Goal: Transaction & Acquisition: Book appointment/travel/reservation

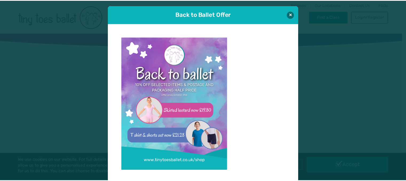
scroll to position [5, 0]
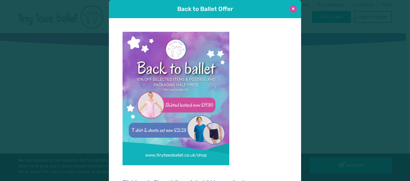
click at [293, 7] on button at bounding box center [292, 8] width 7 height 7
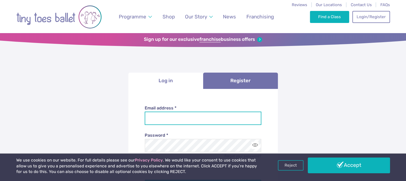
click at [198, 118] on input "Email address *" at bounding box center [203, 117] width 117 height 13
type input "**********"
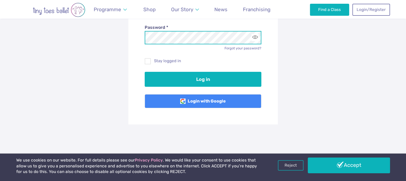
scroll to position [111, 0]
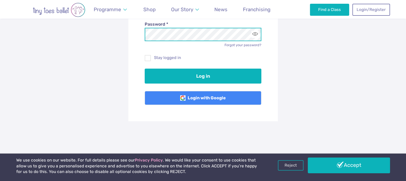
click at [145, 69] on button "Log in" at bounding box center [203, 76] width 117 height 15
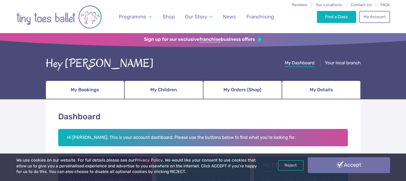
click at [355, 168] on link "Accept" at bounding box center [349, 164] width 82 height 15
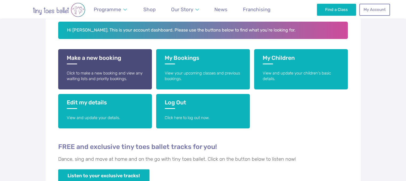
scroll to position [109, 0]
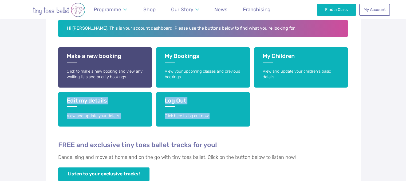
drag, startPoint x: 404, startPoint y: 95, endPoint x: 403, endPoint y: 113, distance: 17.6
click at [403, 113] on div "Dashboard Hi Nerys. This is your account dashboard. Please use the buttons belo…" at bounding box center [203, 112] width 406 height 245
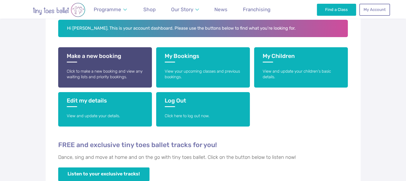
click at [332, 143] on h4 "FREE and exclusive tiny toes ballet tracks for you!" at bounding box center [203, 145] width 290 height 8
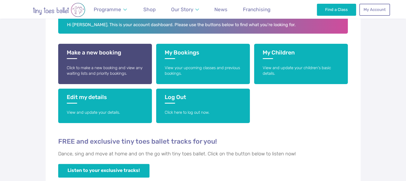
scroll to position [106, 0]
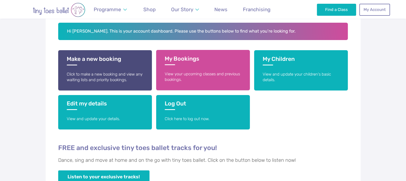
click at [205, 65] on link "My Bookings View your upcoming classes and previous bookings." at bounding box center [203, 70] width 94 height 40
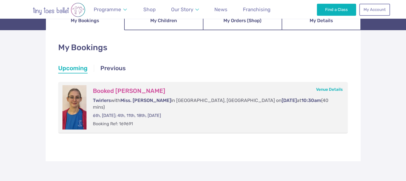
scroll to position [72, 0]
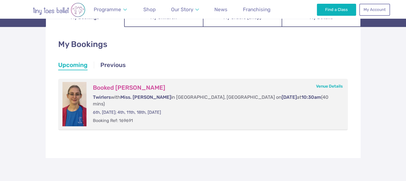
click at [283, 117] on div "Booked Mabli James Twirlers with Miss. Zoe R in Sketty, Swansea on Saturday at …" at bounding box center [214, 104] width 257 height 44
click at [75, 102] on div at bounding box center [74, 104] width 24 height 44
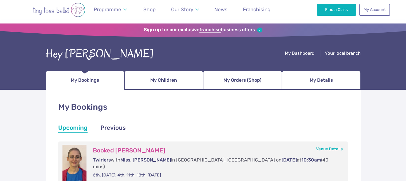
scroll to position [0, 0]
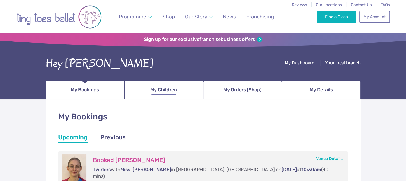
click at [174, 93] on span "My Children" at bounding box center [163, 89] width 27 height 9
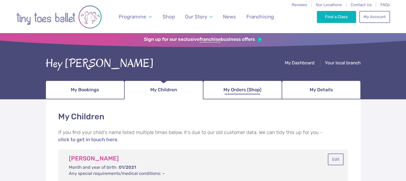
click at [241, 89] on span "My Orders (Shop)" at bounding box center [242, 89] width 38 height 9
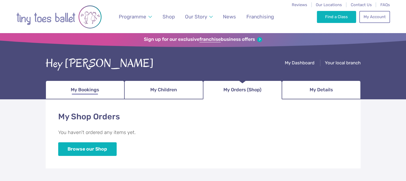
click at [79, 92] on span "My Bookings" at bounding box center [85, 89] width 28 height 9
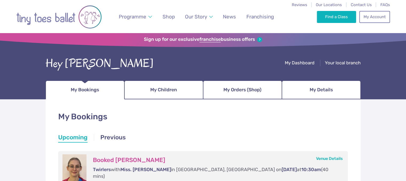
scroll to position [158, 0]
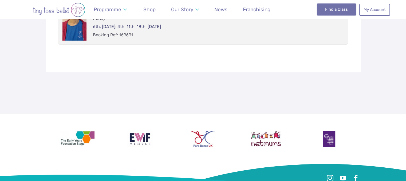
click at [340, 9] on link "Find a Class" at bounding box center [336, 9] width 39 height 12
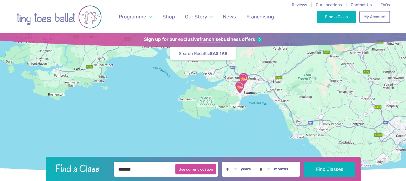
click at [203, 169] on button "Use current location" at bounding box center [195, 169] width 41 height 10
type input "**********"
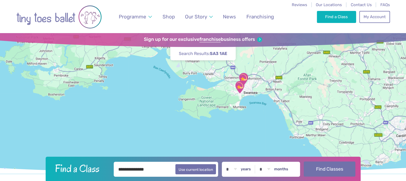
click at [330, 173] on button "Find Classes" at bounding box center [329, 168] width 51 height 15
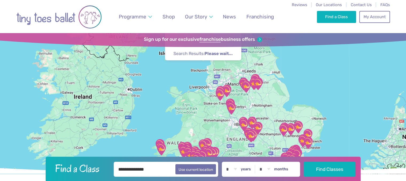
scroll to position [158, 0]
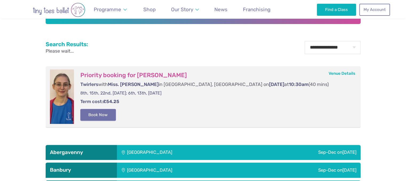
click at [94, 111] on button "Book Now" at bounding box center [98, 115] width 36 height 12
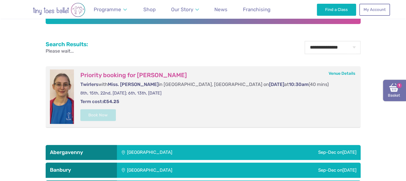
click at [395, 91] on img at bounding box center [394, 88] width 10 height 10
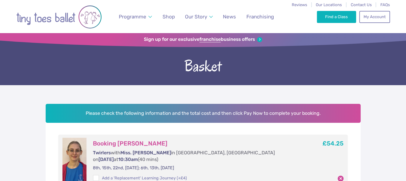
scroll to position [158, 0]
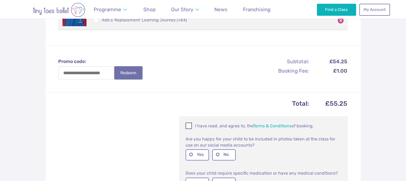
click at [189, 124] on span at bounding box center [189, 126] width 6 height 5
click at [201, 149] on label "Yes" at bounding box center [196, 154] width 23 height 11
click at [221, 177] on label "No" at bounding box center [223, 182] width 23 height 11
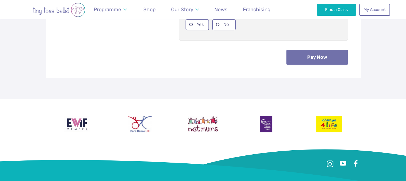
click at [320, 50] on button "Pay Now" at bounding box center [316, 57] width 61 height 15
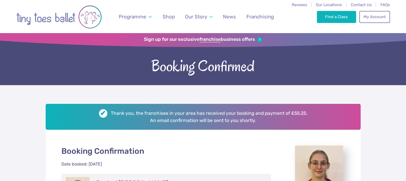
click at [61, 15] on img "Go to home page" at bounding box center [58, 16] width 85 height 27
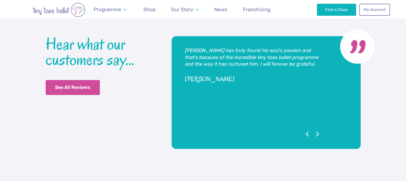
scroll to position [1037, 0]
